Goal: Complete application form

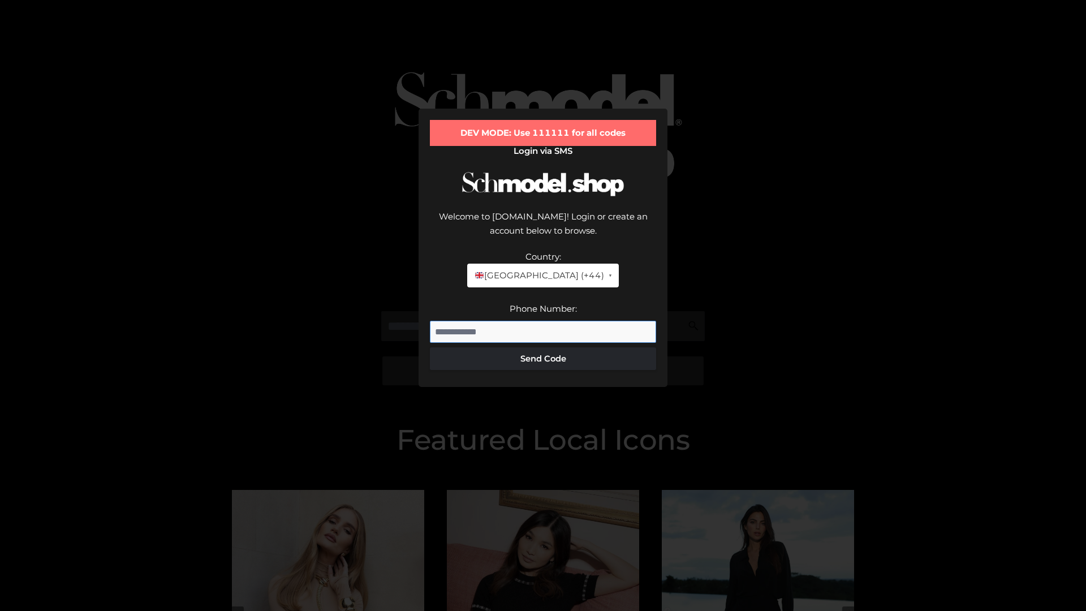
click at [543, 321] on input "Phone Number:" at bounding box center [543, 332] width 226 height 23
type input "**********"
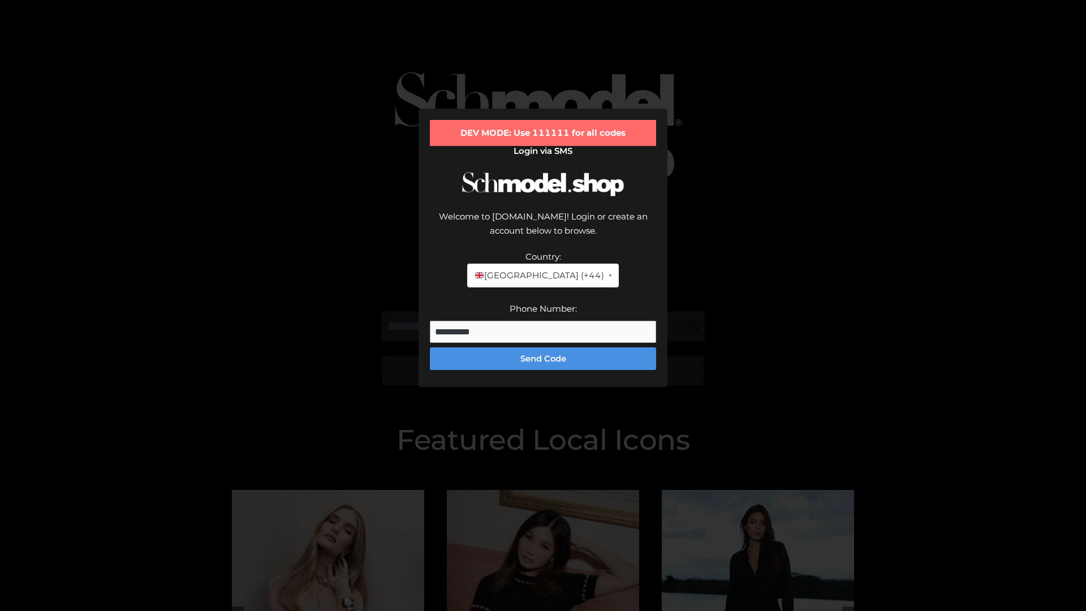
click at [543, 347] on button "Send Code" at bounding box center [543, 358] width 226 height 23
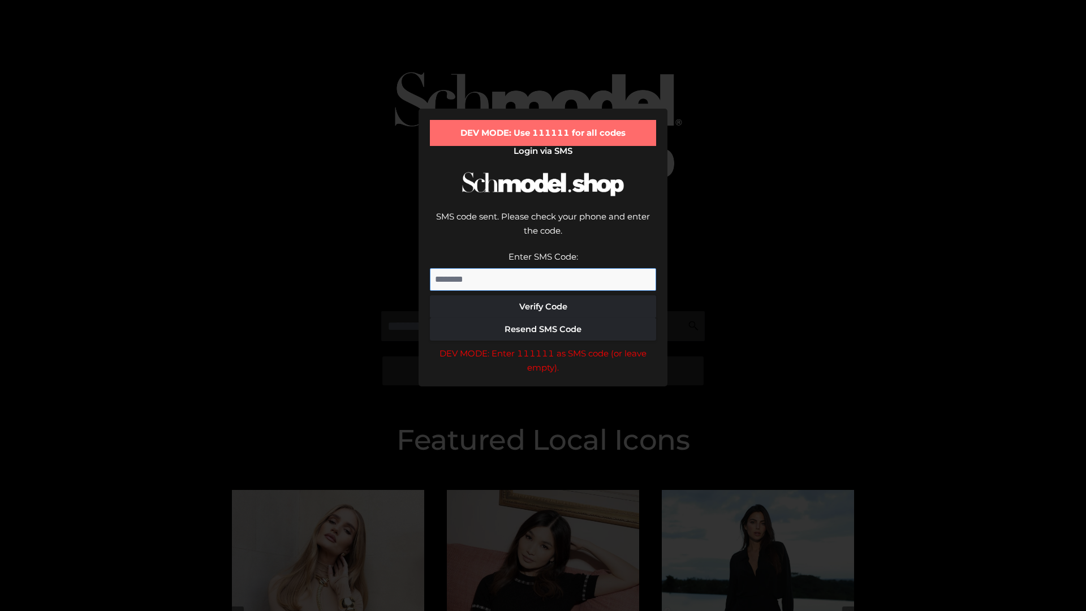
click at [543, 268] on input "Enter SMS Code:" at bounding box center [543, 279] width 226 height 23
type input "******"
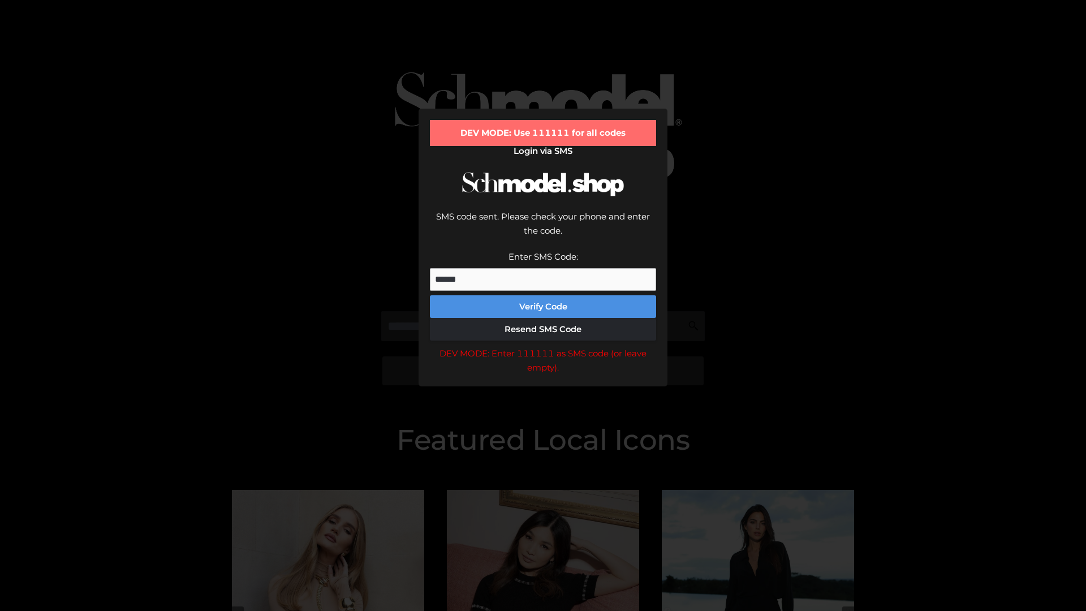
click at [543, 295] on button "Verify Code" at bounding box center [543, 306] width 226 height 23
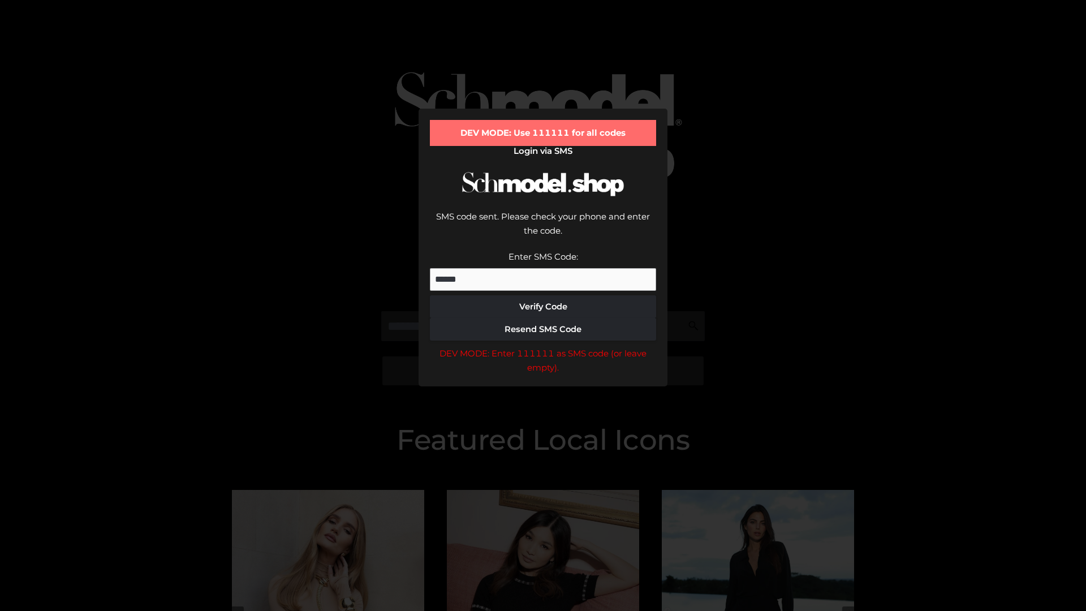
click at [543, 346] on div "DEV MODE: Enter 111111 as SMS code (or leave empty)." at bounding box center [543, 360] width 226 height 29
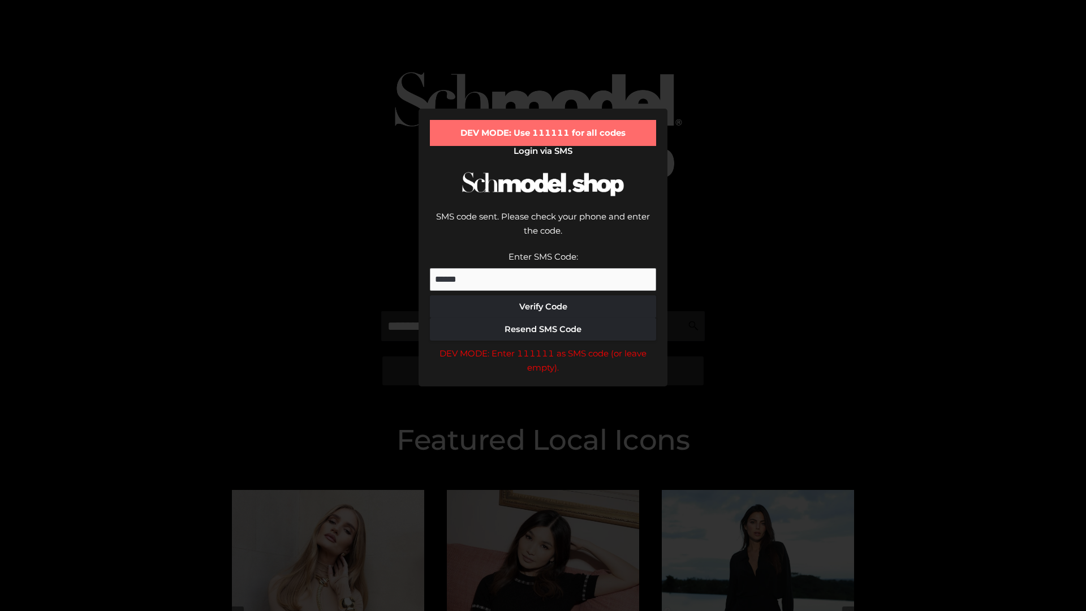
click at [543, 346] on div "DEV MODE: Enter 111111 as SMS code (or leave empty)." at bounding box center [543, 360] width 226 height 29
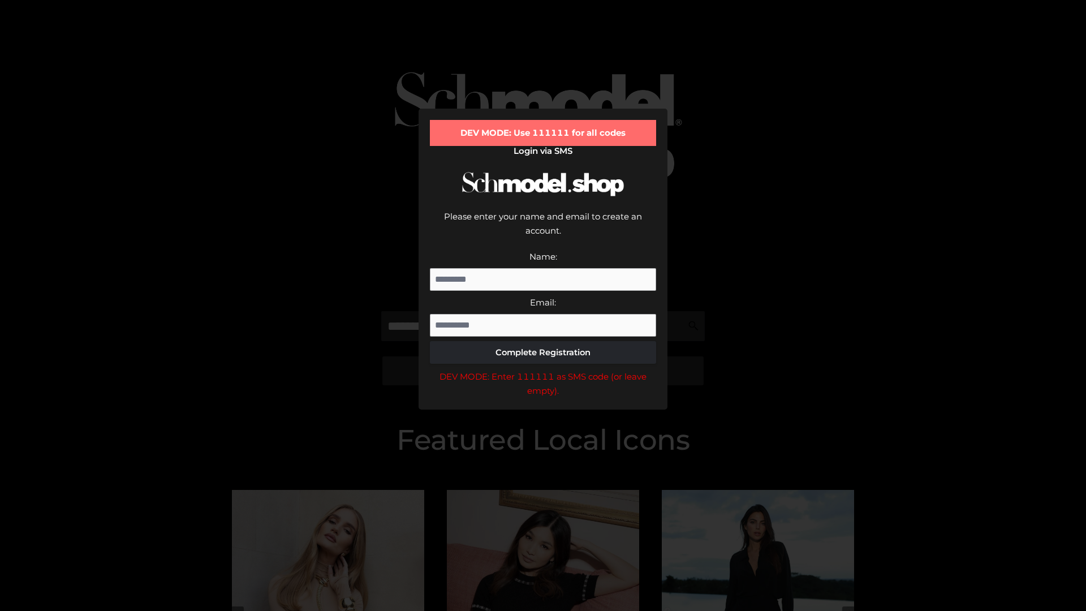
click at [543, 369] on div "DEV MODE: Enter 111111 as SMS code (or leave empty)." at bounding box center [543, 383] width 226 height 29
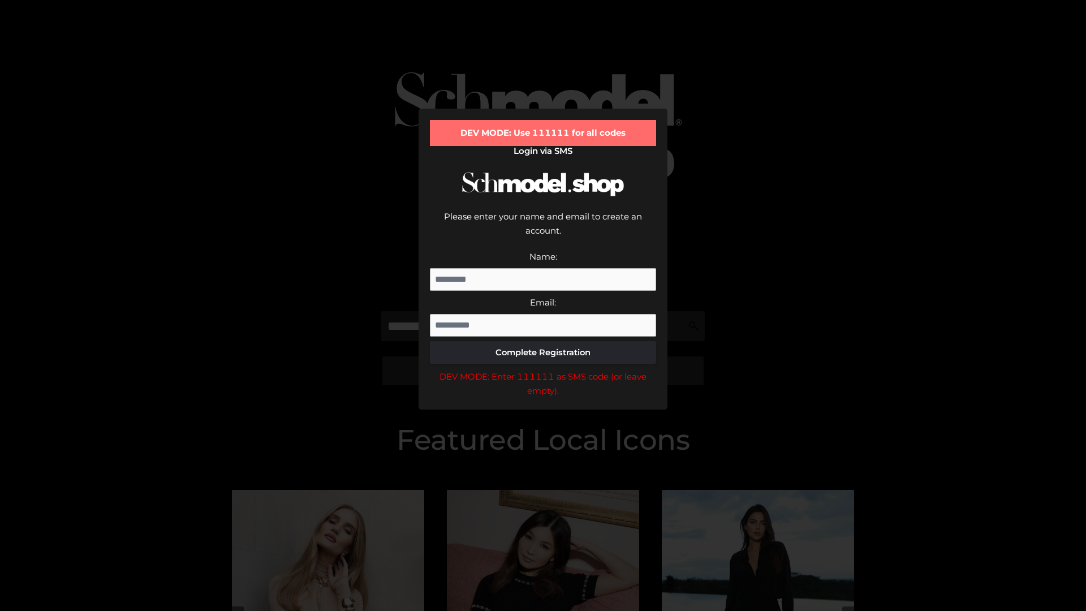
click at [543, 369] on div "DEV MODE: Enter 111111 as SMS code (or leave empty)." at bounding box center [543, 383] width 226 height 29
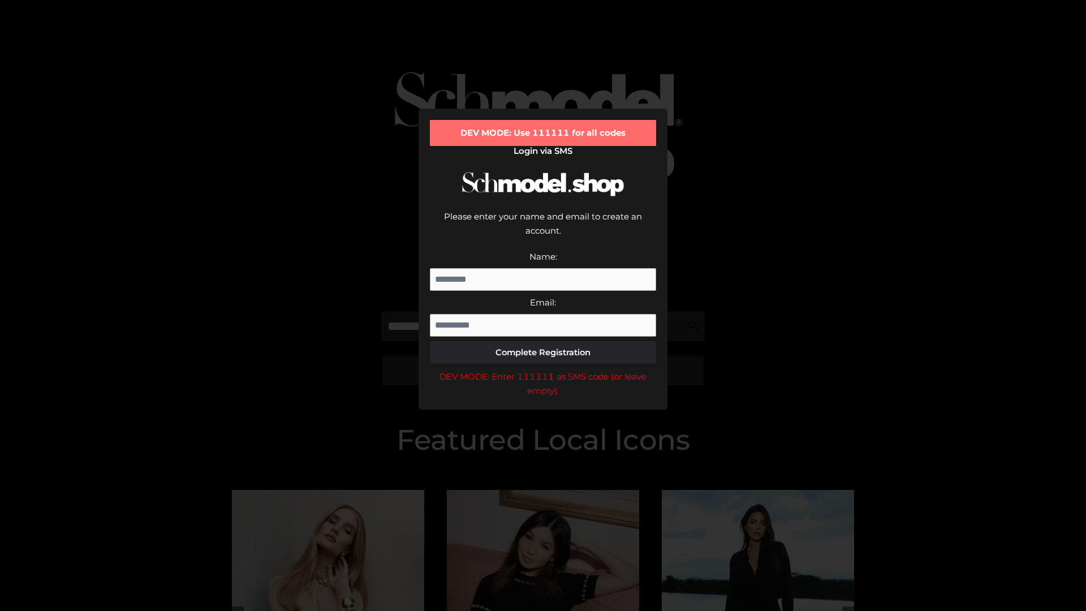
click at [543, 369] on div "DEV MODE: Enter 111111 as SMS code (or leave empty)." at bounding box center [543, 383] width 226 height 29
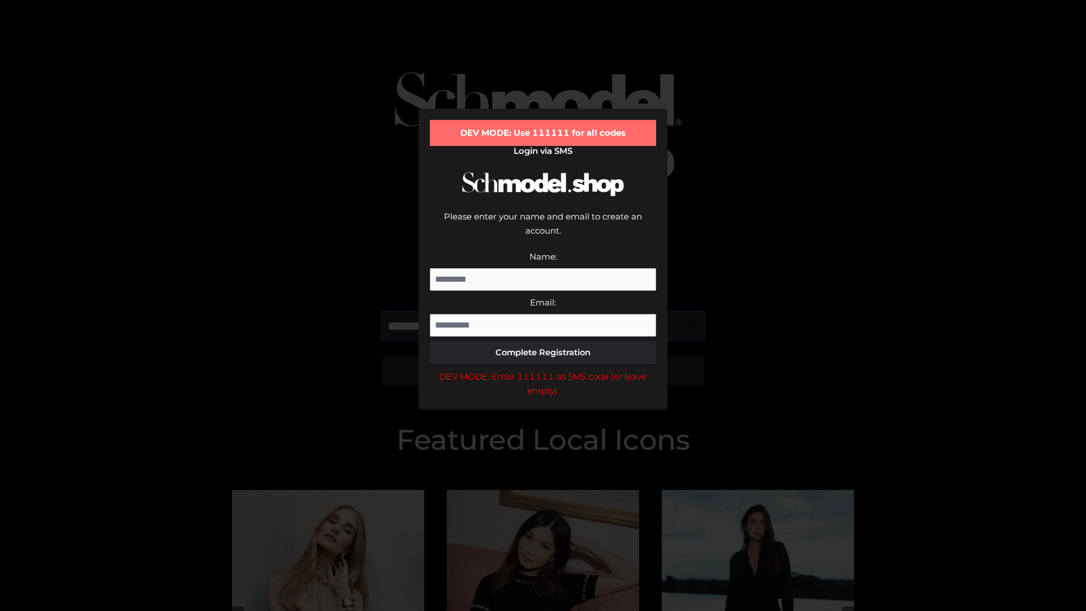
scroll to position [0, 1]
click at [543, 369] on div "DEV MODE: Enter 111111 as SMS code (or leave empty)." at bounding box center [543, 383] width 226 height 29
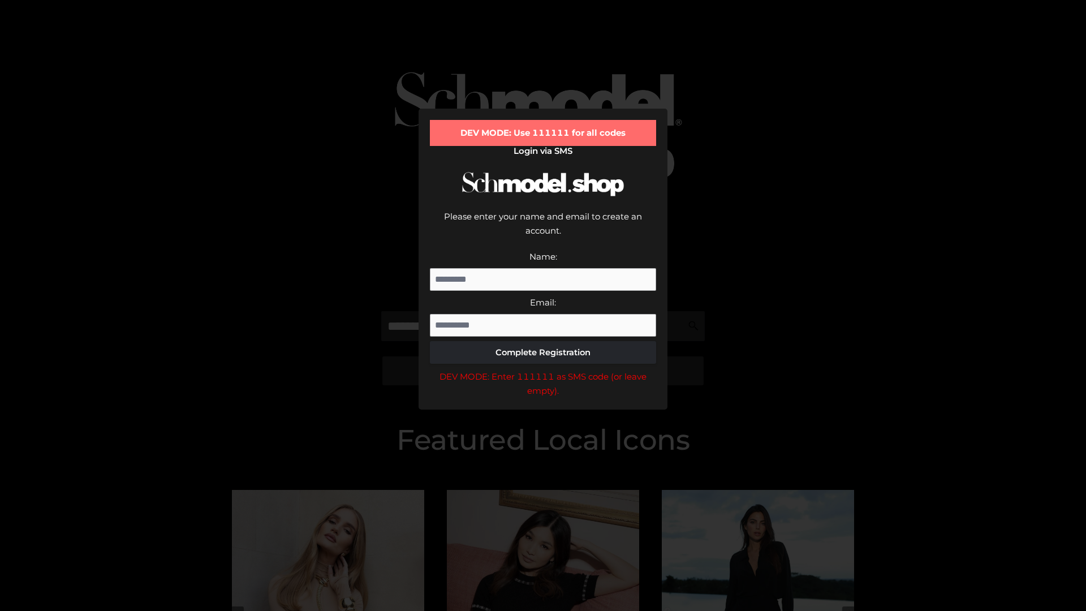
click at [543, 369] on div "DEV MODE: Enter 111111 as SMS code (or leave empty)." at bounding box center [543, 383] width 226 height 29
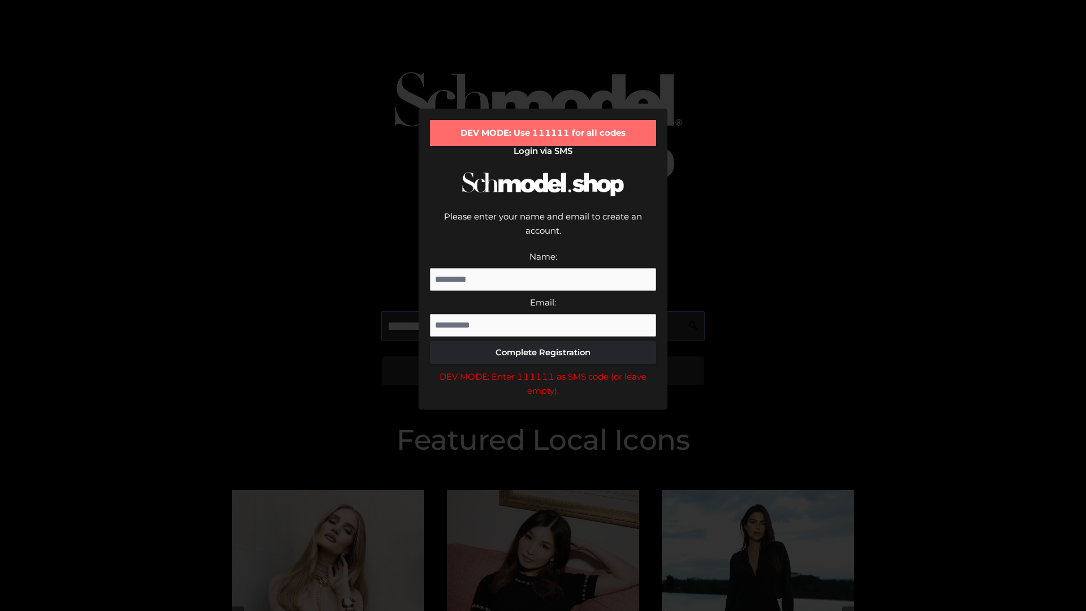
scroll to position [0, 69]
click at [543, 369] on div "DEV MODE: Enter 111111 as SMS code (or leave empty)." at bounding box center [543, 383] width 226 height 29
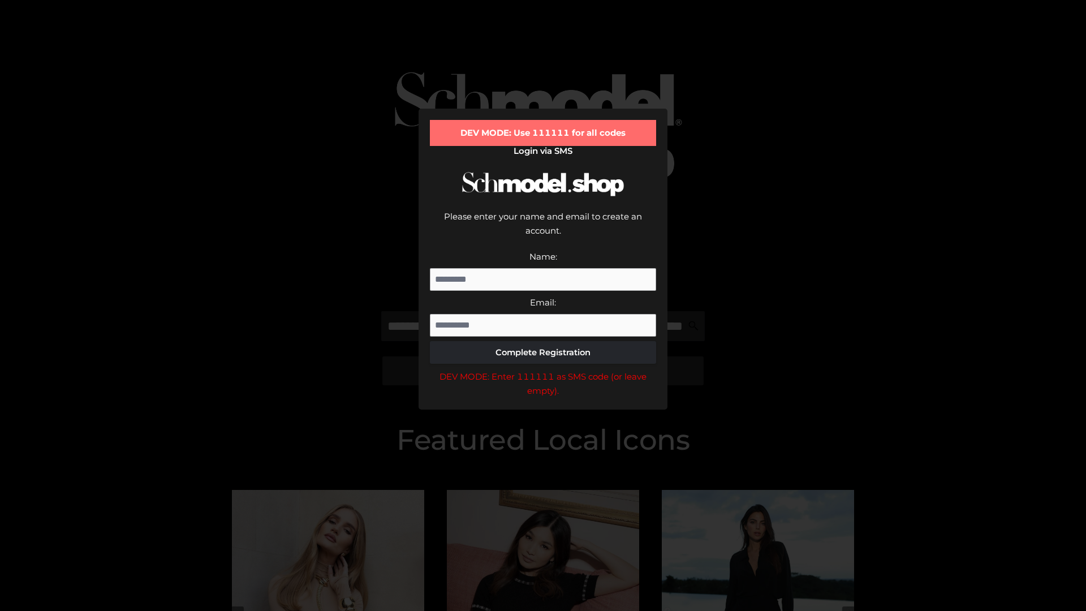
click at [543, 369] on div "DEV MODE: Enter 111111 as SMS code (or leave empty)." at bounding box center [543, 383] width 226 height 29
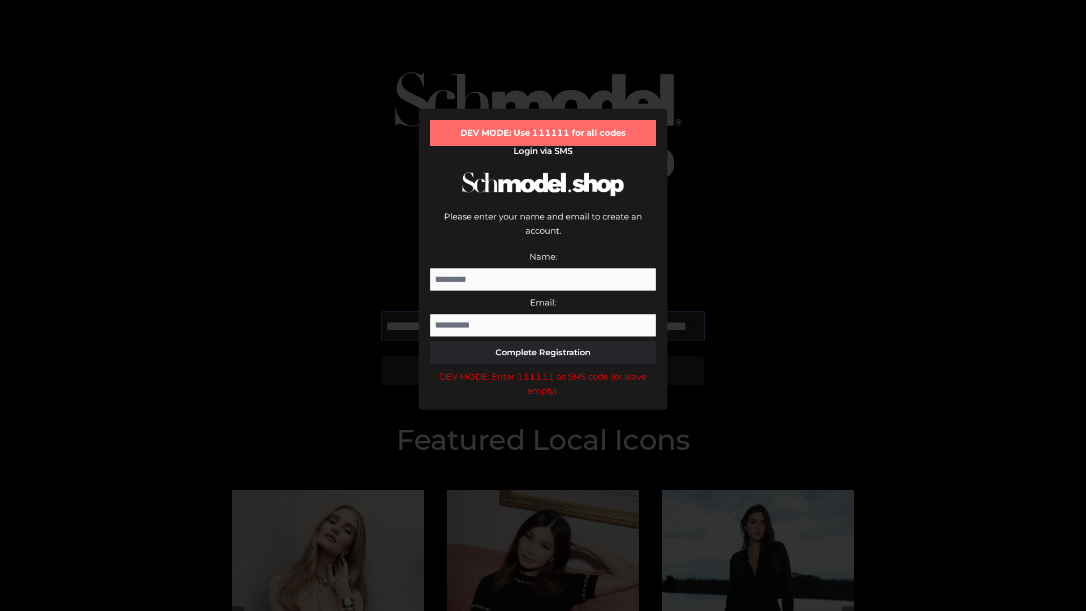
scroll to position [0, 140]
click at [543, 369] on div "DEV MODE: Enter 111111 as SMS code (or leave empty)." at bounding box center [543, 383] width 226 height 29
type input "**********"
